Goal: Navigation & Orientation: Find specific page/section

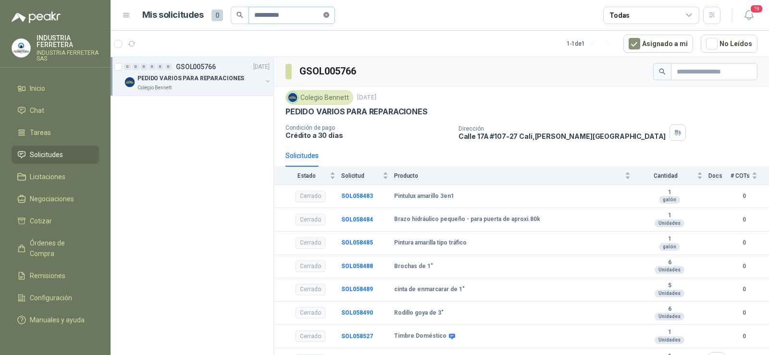
click at [329, 15] on icon "close-circle" at bounding box center [327, 15] width 6 height 6
click at [50, 151] on span "Solicitudes" at bounding box center [46, 155] width 33 height 11
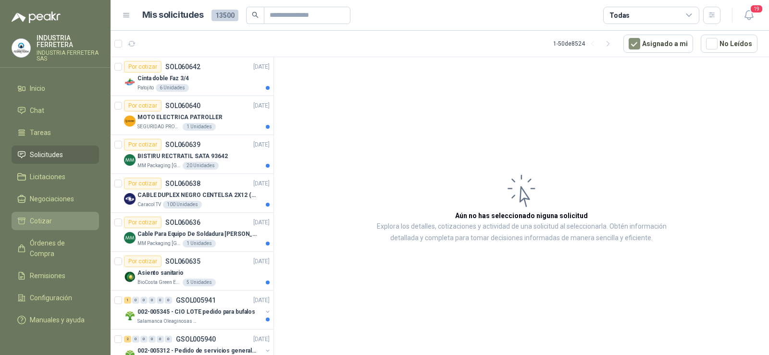
click at [41, 221] on span "Cotizar" at bounding box center [41, 221] width 22 height 11
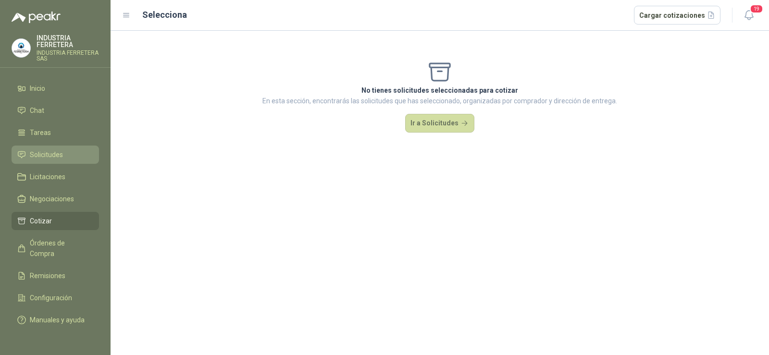
click at [50, 151] on span "Solicitudes" at bounding box center [46, 155] width 33 height 11
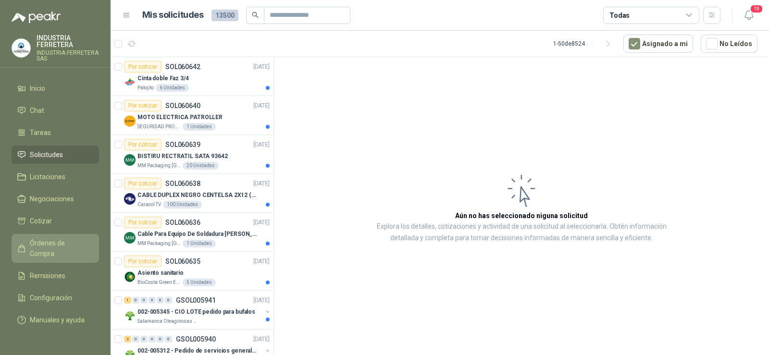
click at [53, 244] on span "Órdenes de Compra" at bounding box center [60, 248] width 60 height 21
